Goal: Find specific page/section

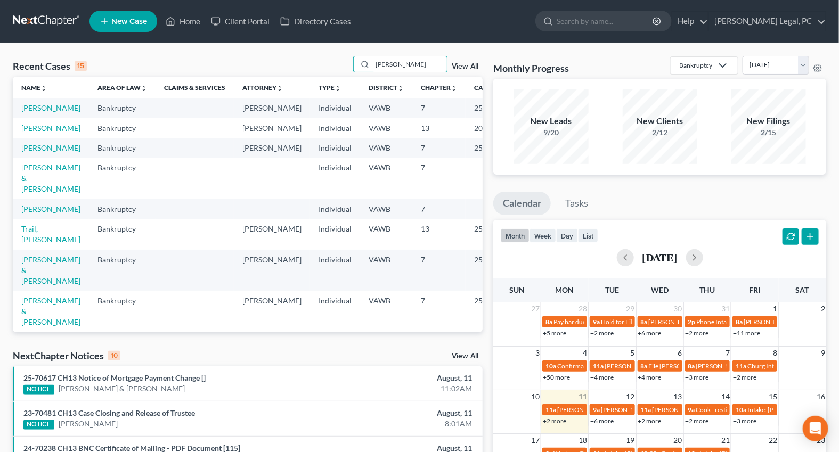
type input "[PERSON_NAME]"
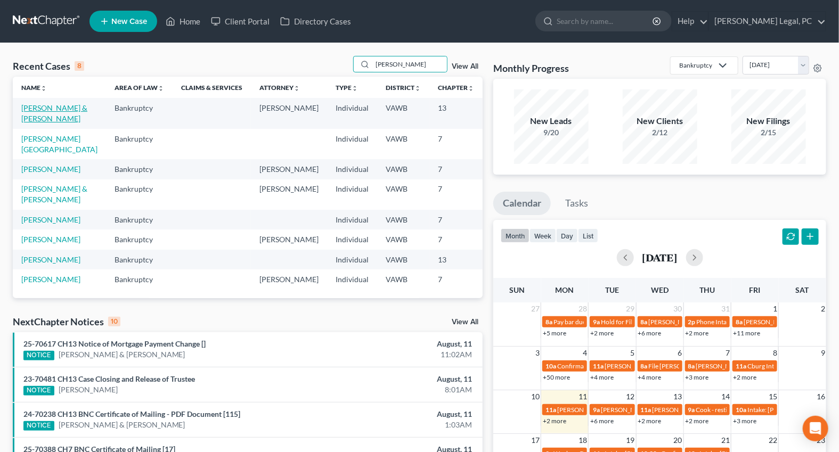
click at [30, 119] on link "[PERSON_NAME] & [PERSON_NAME]" at bounding box center [54, 113] width 66 height 20
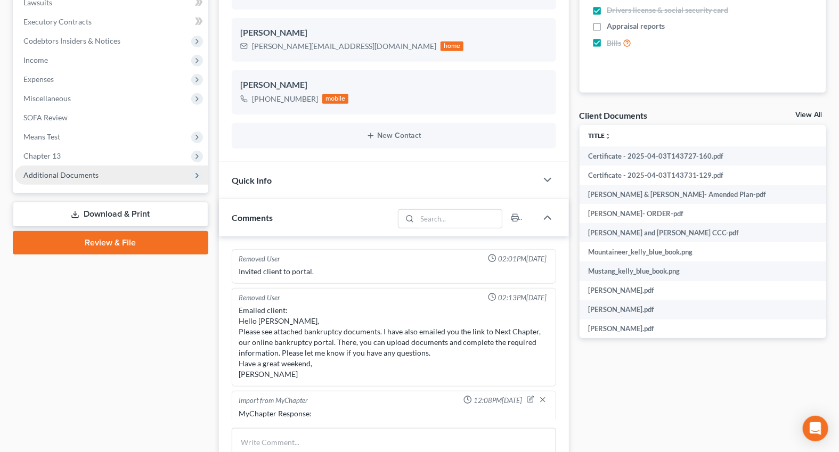
scroll to position [644, 0]
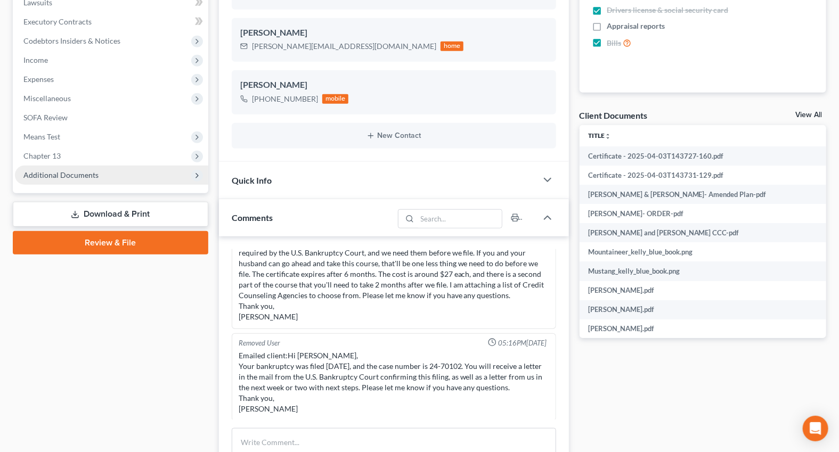
click at [74, 171] on span "Additional Documents" at bounding box center [60, 174] width 75 height 9
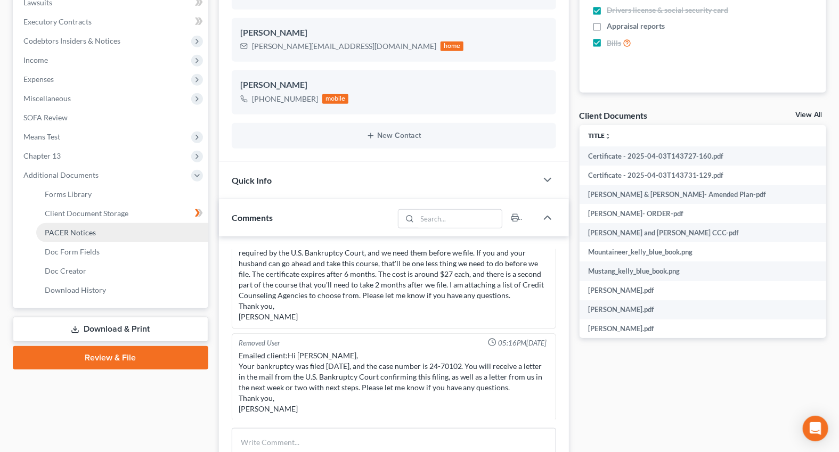
click at [73, 229] on span "PACER Notices" at bounding box center [70, 232] width 51 height 9
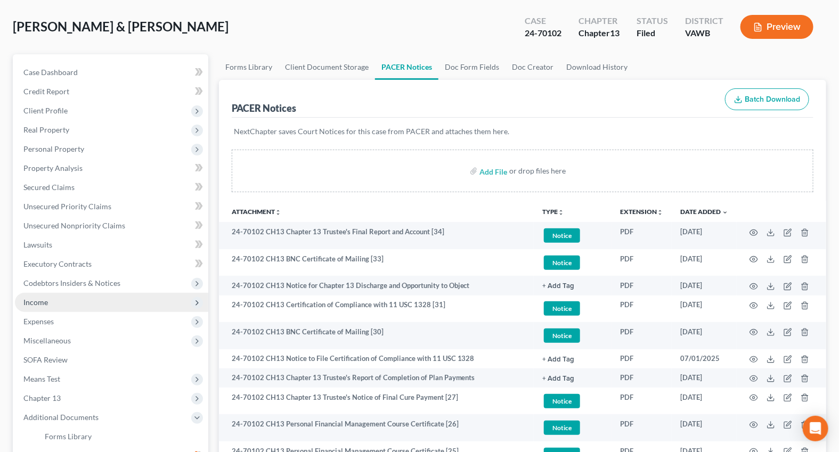
scroll to position [242, 0]
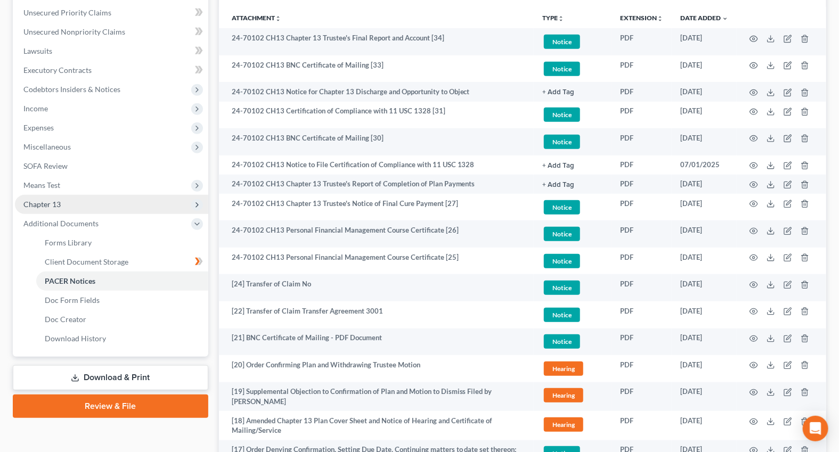
click at [37, 202] on span "Chapter 13" at bounding box center [41, 204] width 37 height 9
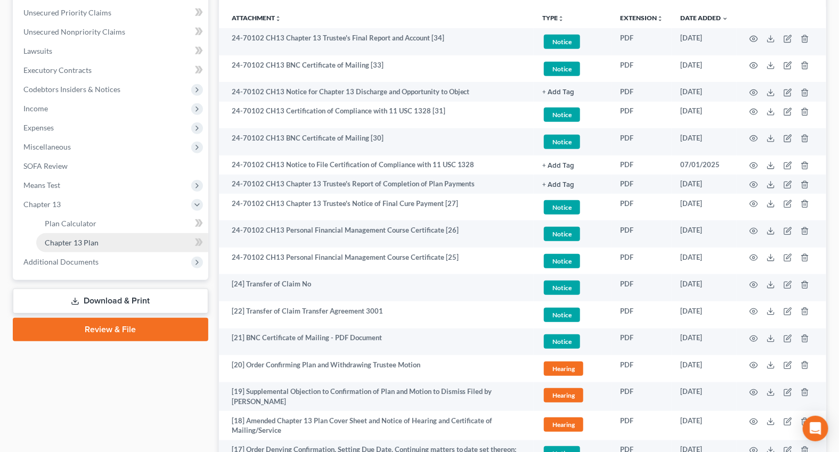
click at [60, 241] on span "Chapter 13 Plan" at bounding box center [72, 242] width 54 height 9
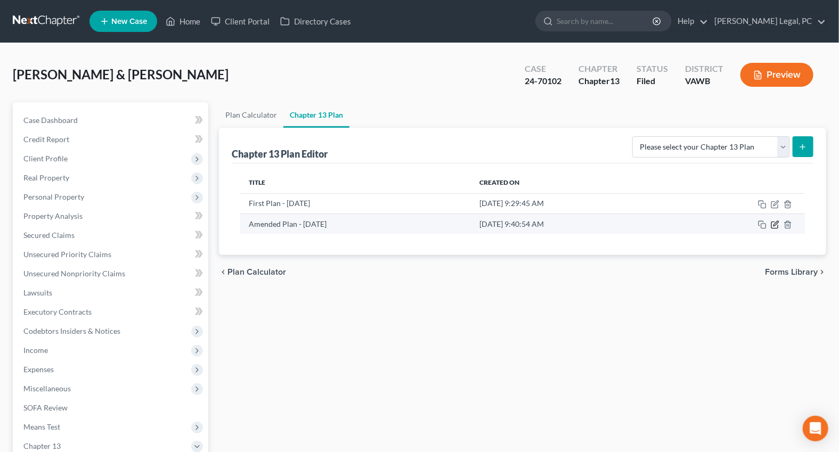
click at [772, 225] on icon "button" at bounding box center [775, 225] width 9 height 9
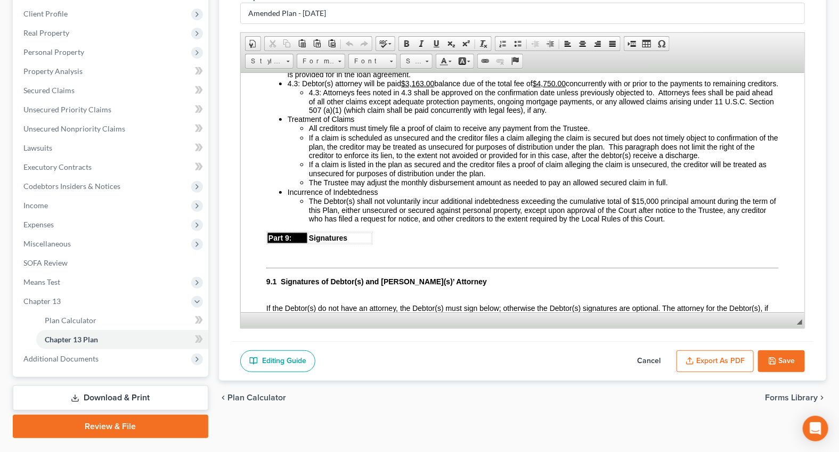
scroll to position [2227, 0]
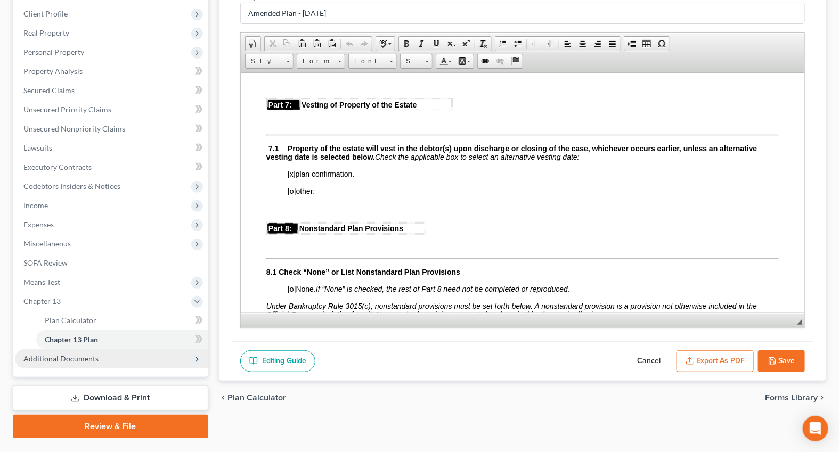
click at [93, 361] on span "Additional Documents" at bounding box center [60, 358] width 75 height 9
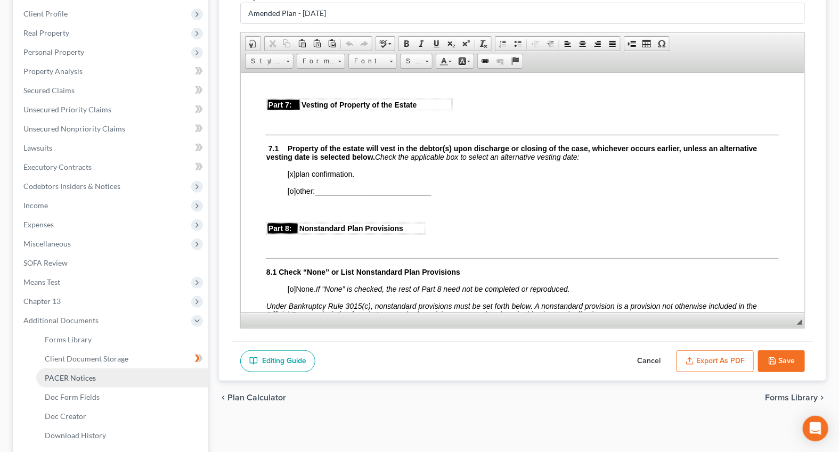
click at [87, 374] on span "PACER Notices" at bounding box center [70, 377] width 51 height 9
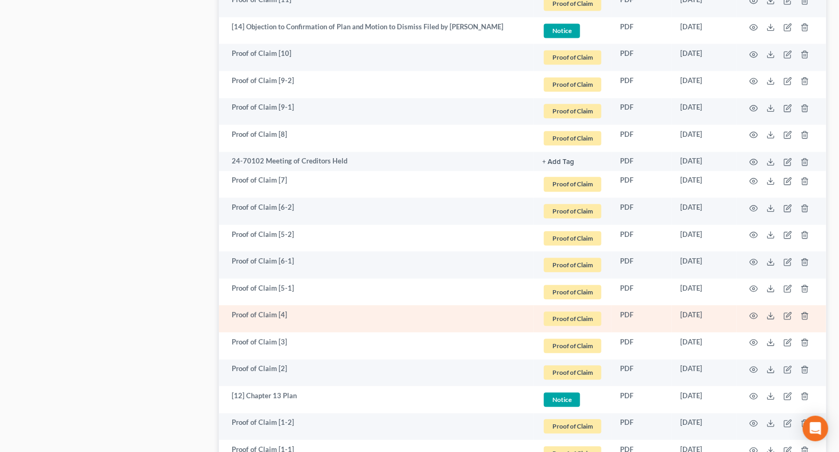
scroll to position [969, 0]
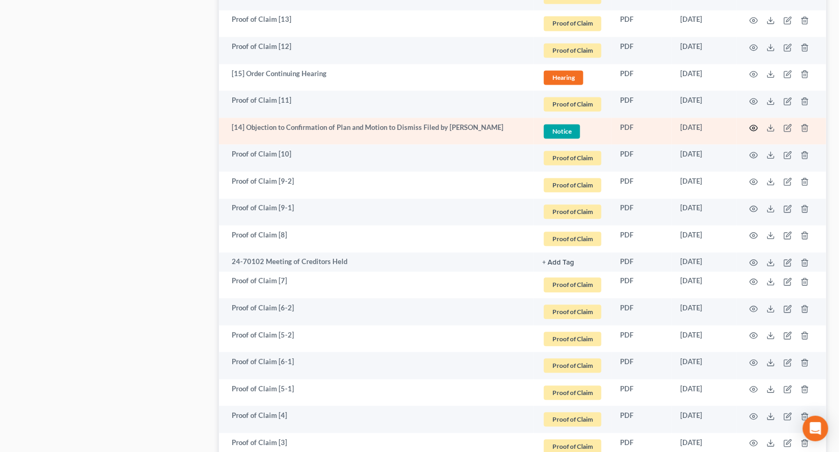
click at [754, 128] on icon "button" at bounding box center [754, 128] width 9 height 9
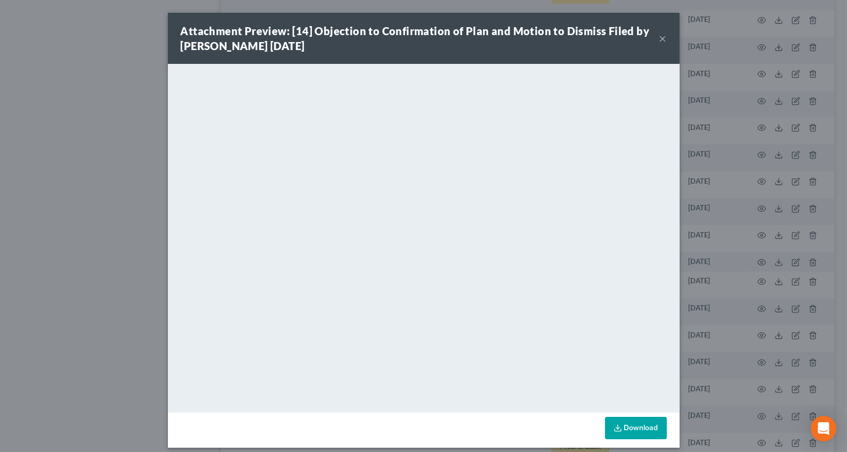
click at [659, 38] on button "×" at bounding box center [662, 38] width 7 height 13
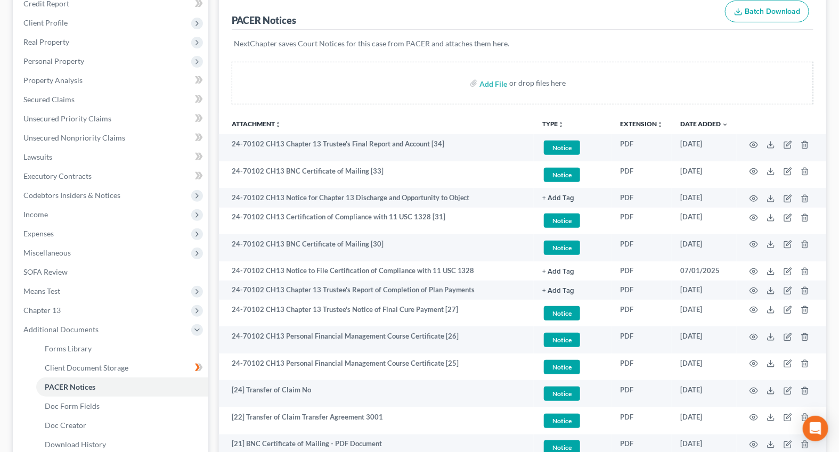
scroll to position [145, 0]
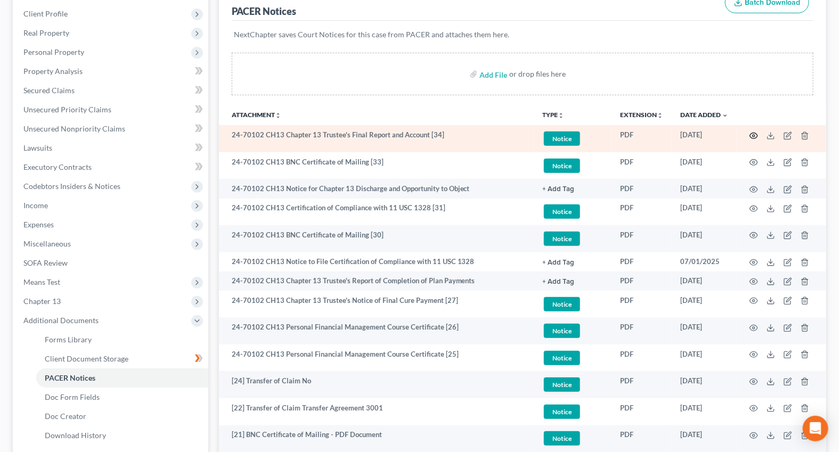
click at [751, 135] on icon "button" at bounding box center [754, 136] width 8 height 6
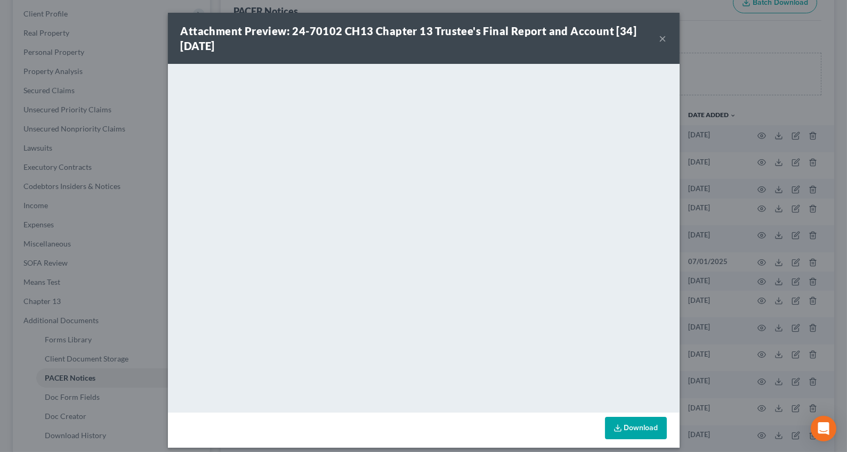
click at [659, 40] on button "×" at bounding box center [662, 38] width 7 height 13
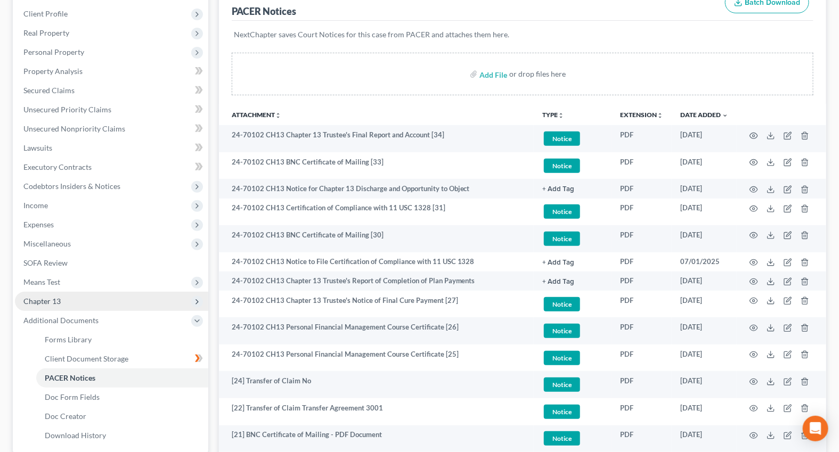
click at [53, 293] on span "Chapter 13" at bounding box center [111, 301] width 193 height 19
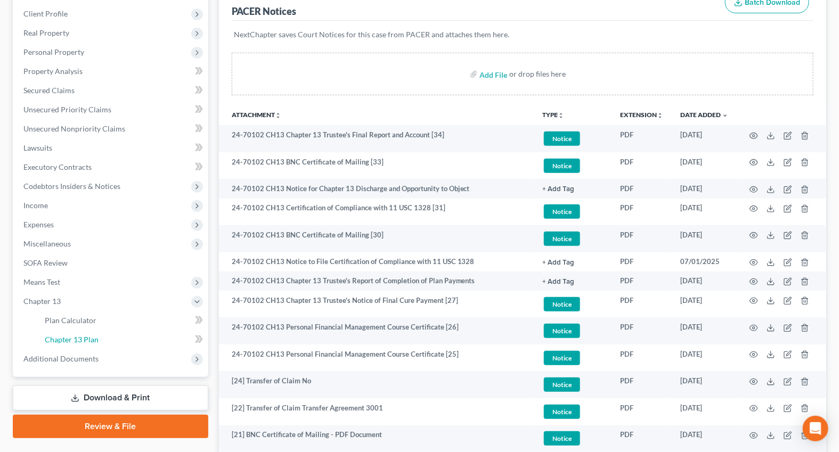
drag, startPoint x: 78, startPoint y: 341, endPoint x: 335, endPoint y: 280, distance: 264.1
click at [78, 341] on span "Chapter 13 Plan" at bounding box center [72, 339] width 54 height 9
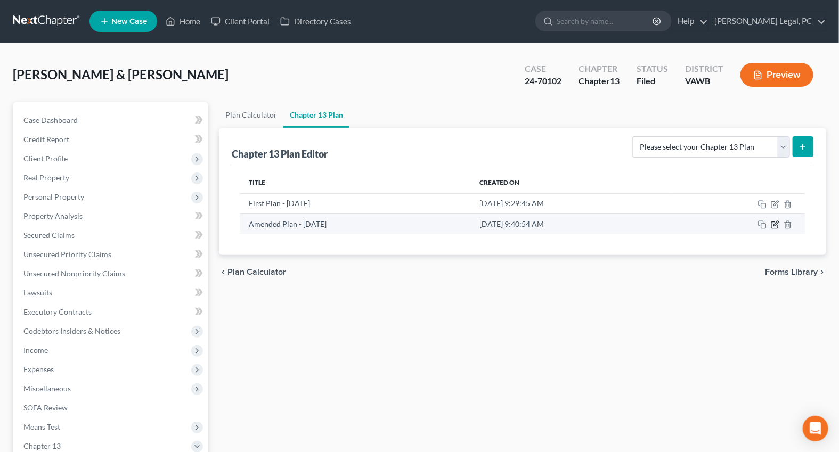
click at [773, 223] on icon "button" at bounding box center [775, 225] width 9 height 9
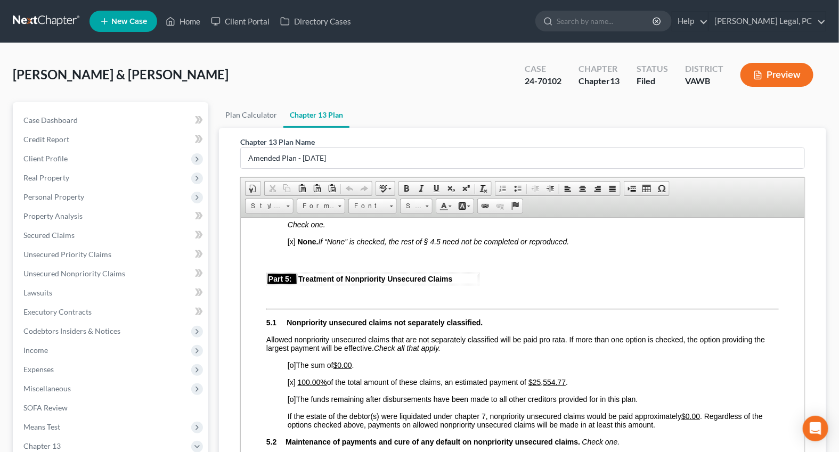
scroll to position [1889, 0]
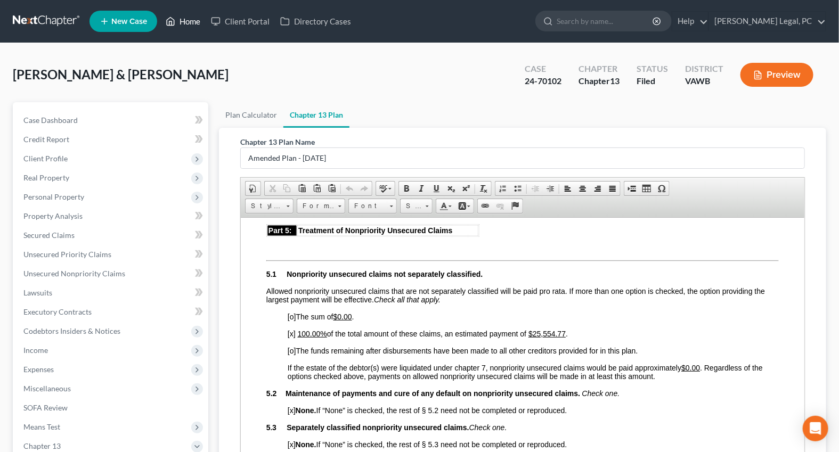
click at [184, 21] on link "Home" at bounding box center [182, 21] width 45 height 19
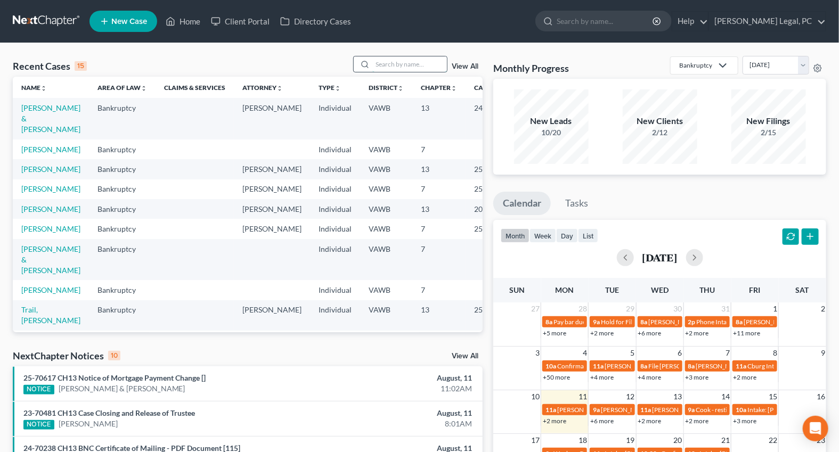
click at [414, 66] on input "search" at bounding box center [409, 63] width 75 height 15
type input "[PERSON_NAME]"
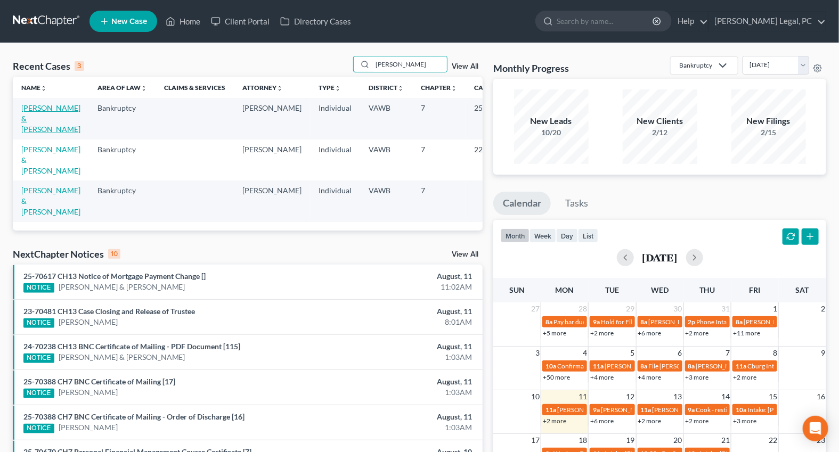
click at [42, 117] on link "[PERSON_NAME] & [PERSON_NAME]" at bounding box center [50, 118] width 59 height 30
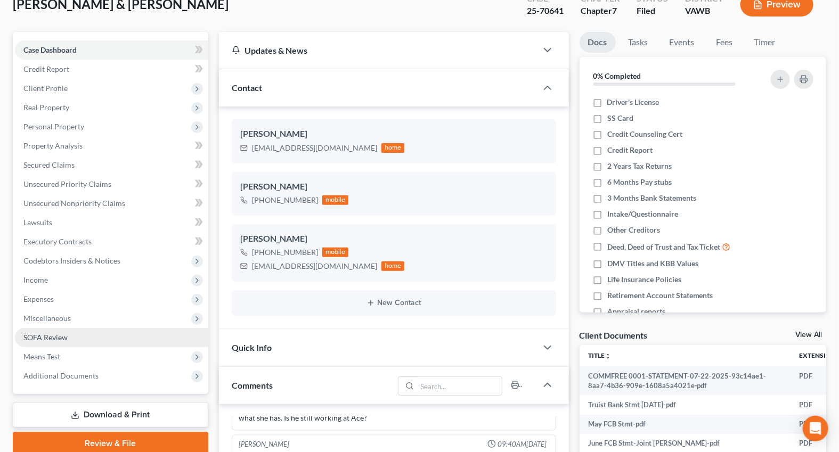
scroll to position [290, 0]
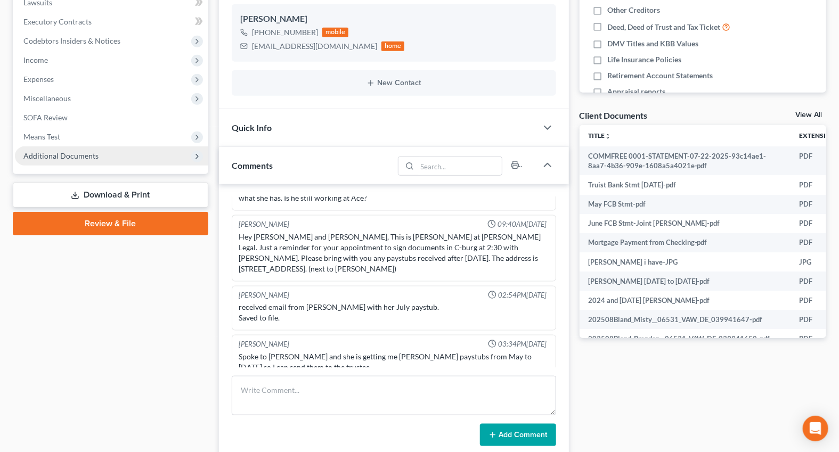
click at [52, 152] on span "Additional Documents" at bounding box center [60, 155] width 75 height 9
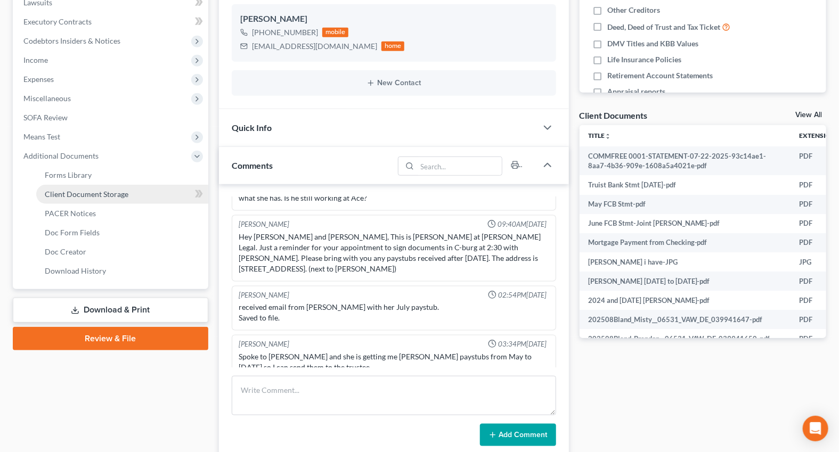
click at [69, 190] on span "Client Document Storage" at bounding box center [87, 194] width 84 height 9
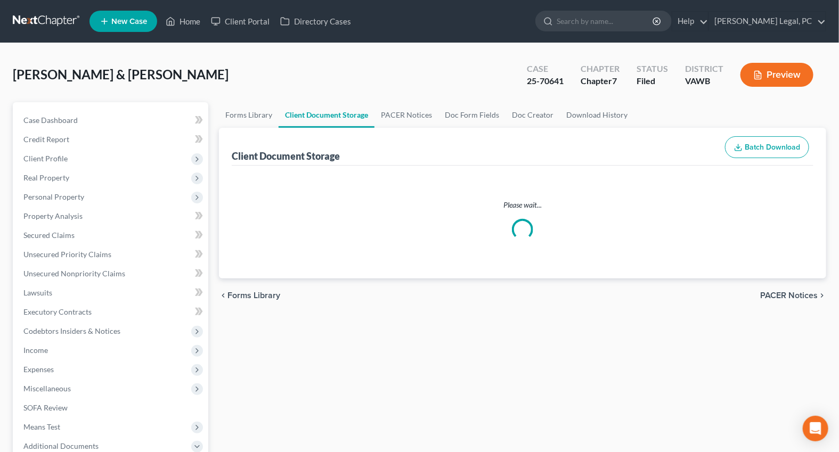
select select "0"
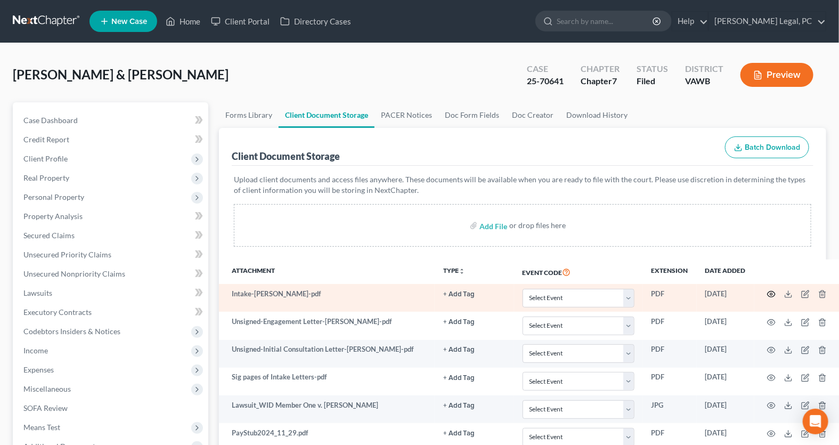
click at [774, 294] on icon "button" at bounding box center [771, 294] width 9 height 9
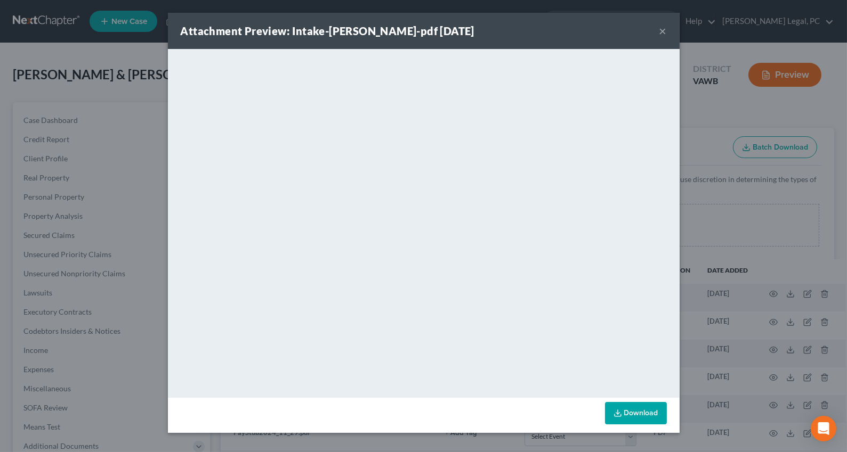
click at [664, 30] on button "×" at bounding box center [662, 31] width 7 height 13
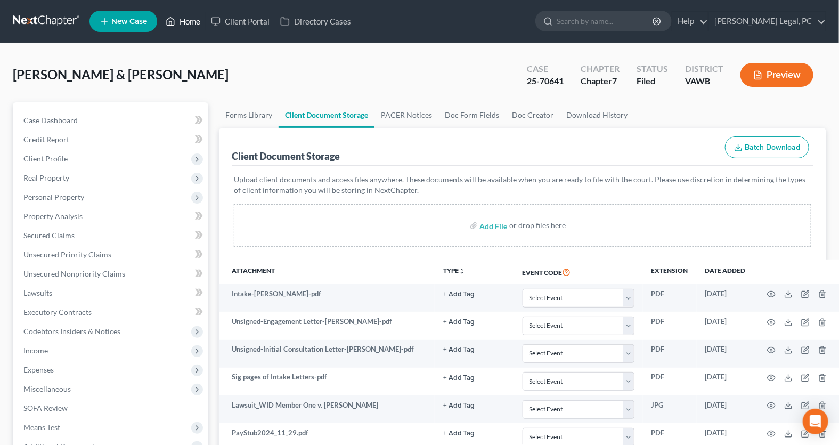
drag, startPoint x: 195, startPoint y: 18, endPoint x: 224, endPoint y: 53, distance: 45.0
click at [196, 18] on link "Home" at bounding box center [182, 21] width 45 height 19
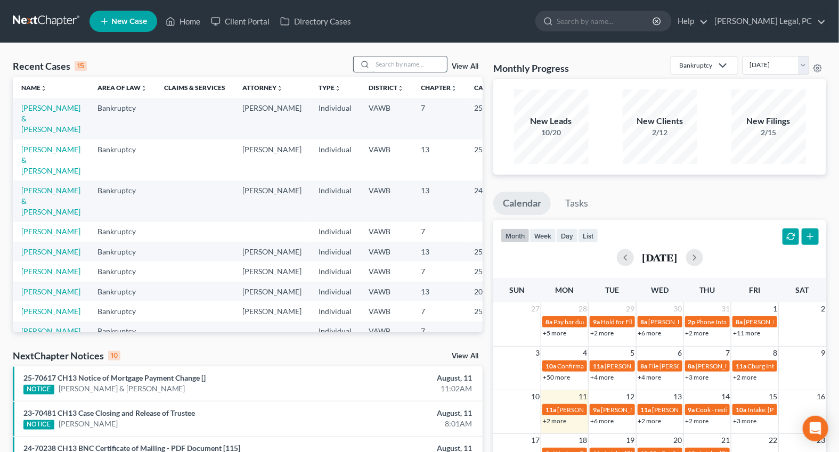
click at [389, 63] on input "search" at bounding box center [409, 63] width 75 height 15
type input "[PERSON_NAME]"
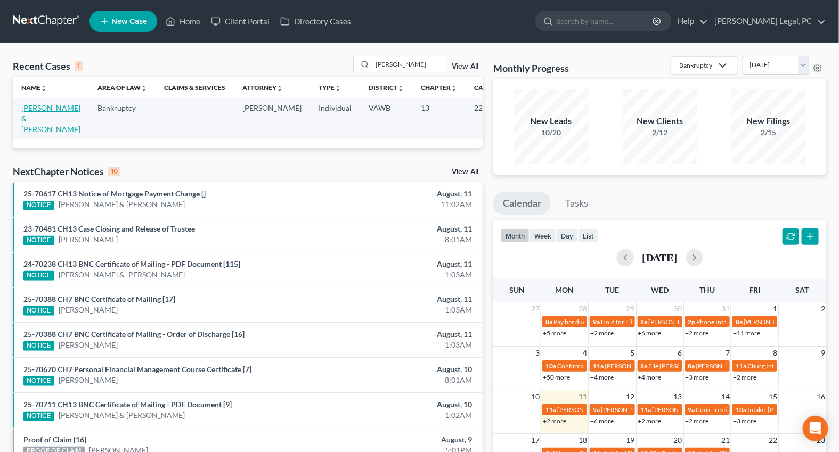
click at [37, 121] on link "[PERSON_NAME] & [PERSON_NAME]" at bounding box center [50, 118] width 59 height 30
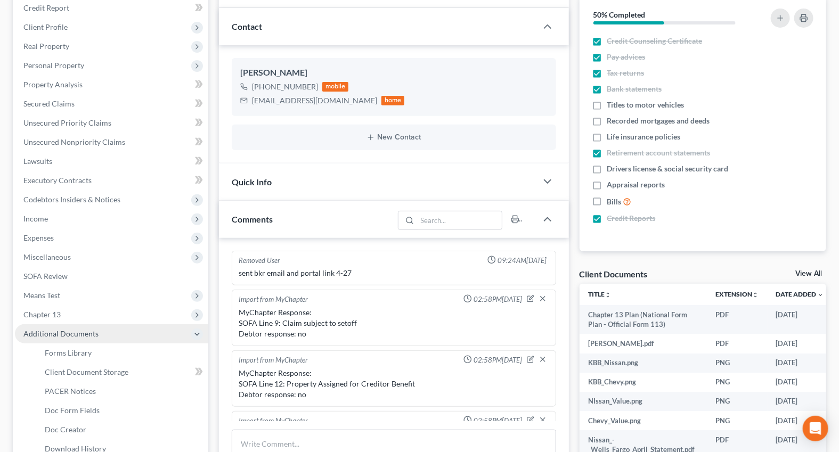
scroll to position [510, 0]
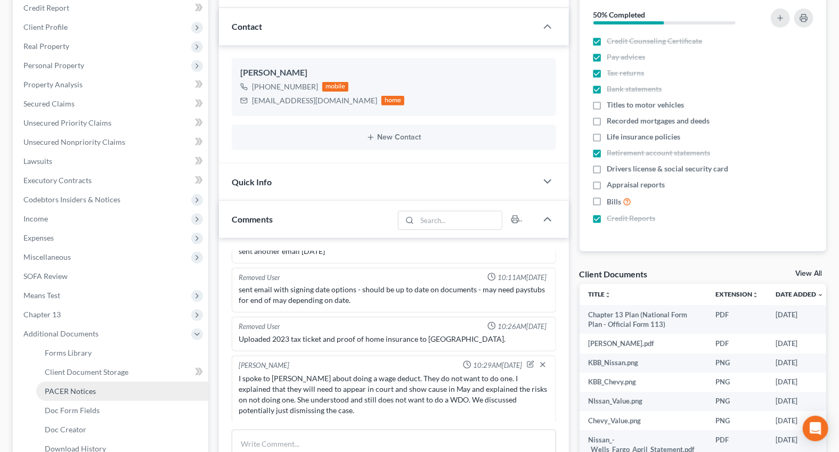
click at [67, 389] on span "PACER Notices" at bounding box center [70, 391] width 51 height 9
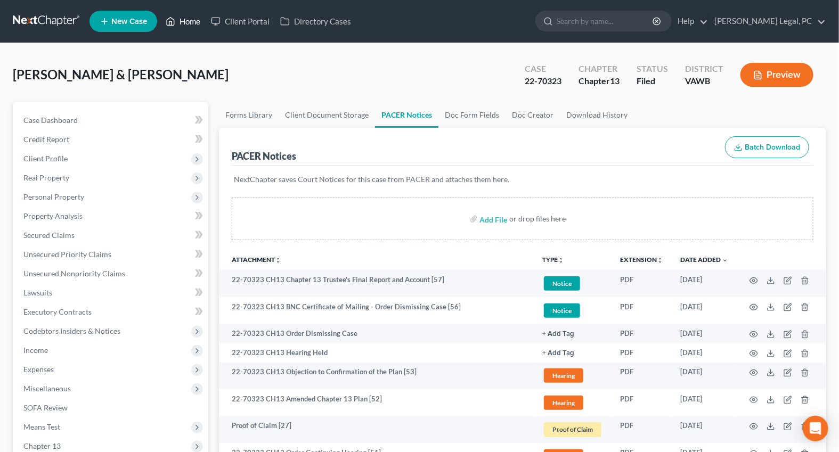
click at [187, 19] on link "Home" at bounding box center [182, 21] width 45 height 19
